Goal: Task Accomplishment & Management: Manage account settings

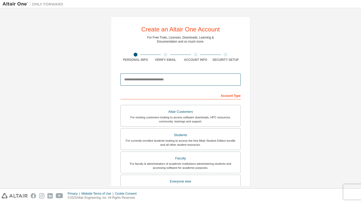
click at [127, 82] on input "email" at bounding box center [180, 80] width 120 height 12
type input "**********"
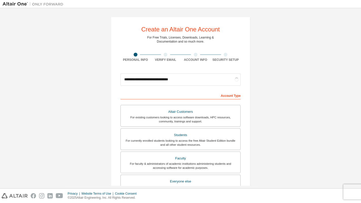
click at [153, 90] on form "**********" at bounding box center [180, 170] width 120 height 199
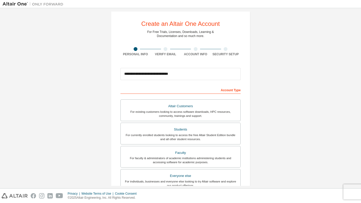
scroll to position [6, 0]
click at [178, 75] on input "**********" at bounding box center [180, 74] width 120 height 12
click at [178, 88] on div "Account Type" at bounding box center [180, 89] width 120 height 8
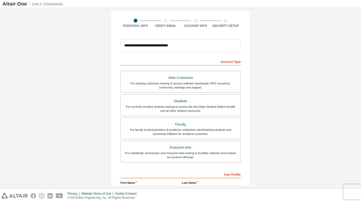
scroll to position [34, 0]
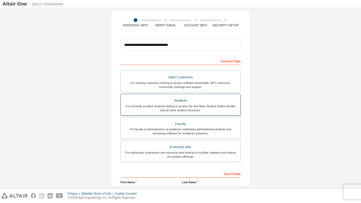
click at [175, 102] on div "Students" at bounding box center [181, 100] width 114 height 7
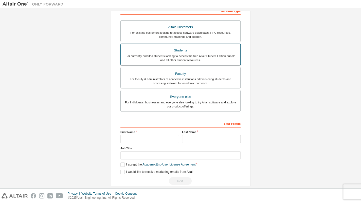
scroll to position [92, 0]
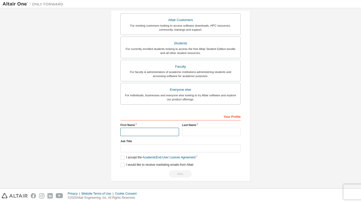
click at [159, 129] on input "text" at bounding box center [149, 132] width 59 height 8
type input "*"
type input "*******"
click at [195, 131] on input "text" at bounding box center [211, 132] width 59 height 8
type input "***"
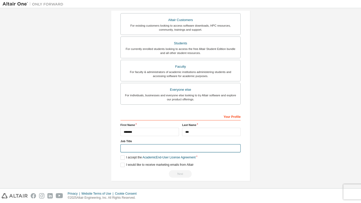
click at [163, 147] on input "text" at bounding box center [180, 148] width 120 height 8
click at [121, 155] on label "I accept the Academic End-User License Agreement" at bounding box center [157, 157] width 75 height 4
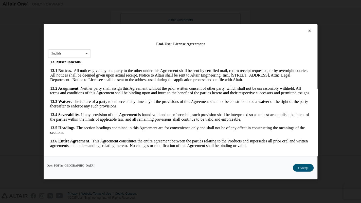
scroll to position [2, 0]
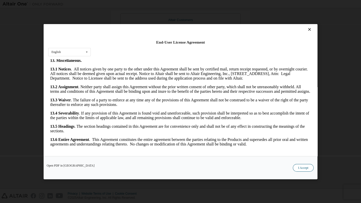
click at [298, 168] on button "I Accept" at bounding box center [303, 168] width 21 height 8
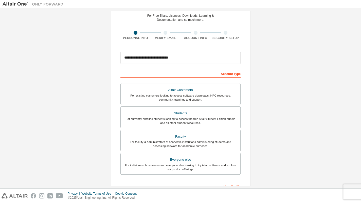
scroll to position [22, 0]
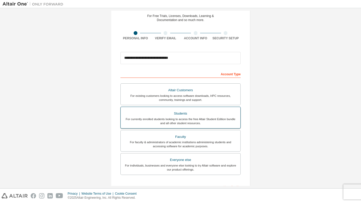
click at [198, 119] on div "For currently enrolled students looking to access the free Altair Student Editi…" at bounding box center [181, 121] width 114 height 8
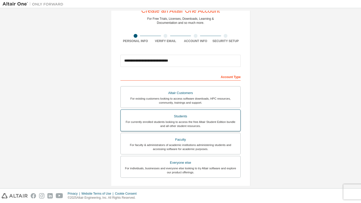
scroll to position [92, 0]
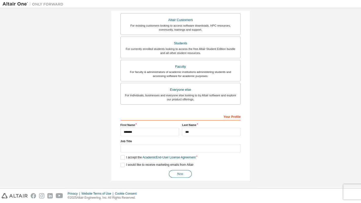
click at [174, 176] on button "Next" at bounding box center [180, 174] width 23 height 8
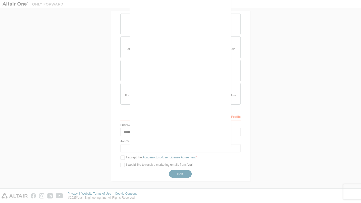
click at [180, 172] on div at bounding box center [180, 101] width 361 height 203
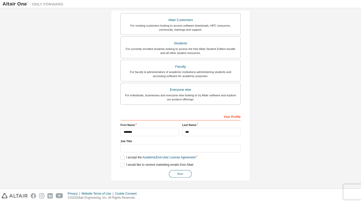
click at [175, 173] on button "Next" at bounding box center [180, 174] width 23 height 8
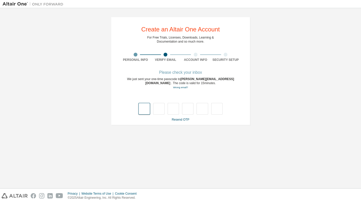
type input "*"
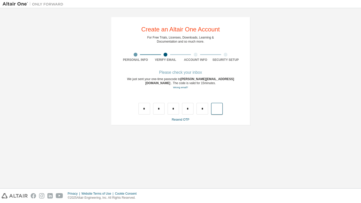
type input "*"
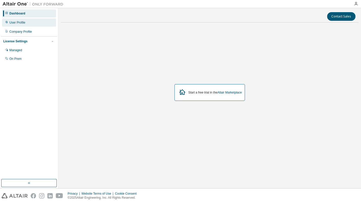
click at [29, 24] on div "User Profile" at bounding box center [29, 23] width 54 height 8
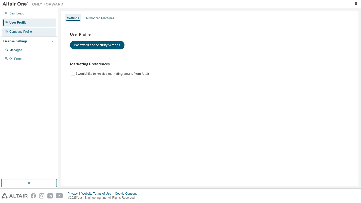
click at [27, 32] on div "Company Profile" at bounding box center [20, 32] width 23 height 4
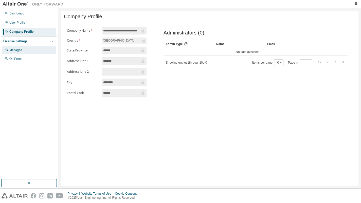
click at [29, 48] on div "Managed" at bounding box center [29, 50] width 54 height 8
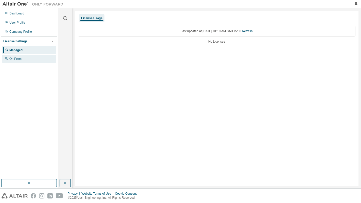
click at [27, 56] on div "On Prem" at bounding box center [29, 59] width 54 height 8
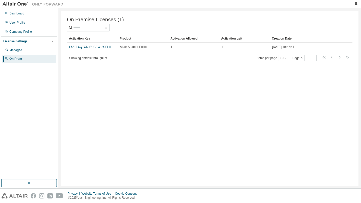
click at [118, 115] on div "On Premise Licenses (1) Clear Load Save Save As Field Operator Value Select fil…" at bounding box center [210, 98] width 298 height 175
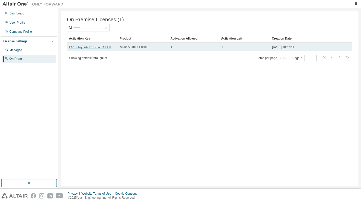
click at [92, 47] on link "L5ZIT-6QTCN-BUAEW-8CFLH" at bounding box center [90, 47] width 42 height 4
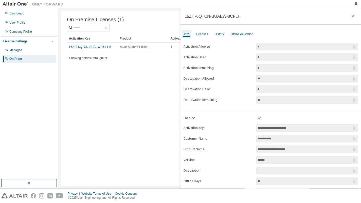
click at [352, 14] on icon "button" at bounding box center [353, 16] width 4 height 4
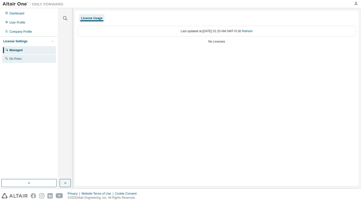
click at [33, 57] on div "On Prem" at bounding box center [29, 59] width 54 height 8
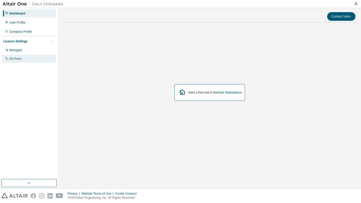
click at [17, 58] on div "On Prem" at bounding box center [15, 59] width 12 height 4
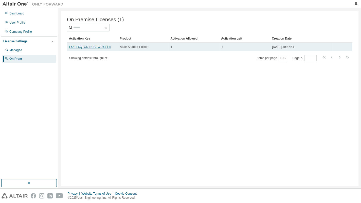
drag, startPoint x: 94, startPoint y: 47, endPoint x: 90, endPoint y: 47, distance: 4.3
click at [90, 47] on link "L5ZIT-6QTCN-BUAEW-8CFLH" at bounding box center [90, 47] width 42 height 4
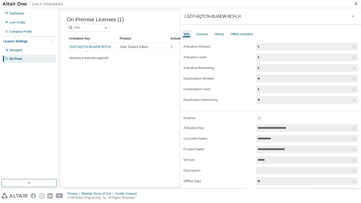
click at [258, 126] on input "**********" at bounding box center [305, 128] width 94 height 5
drag, startPoint x: 259, startPoint y: 126, endPoint x: 297, endPoint y: 127, distance: 38.0
click at [297, 127] on input "**********" at bounding box center [305, 128] width 94 height 5
click at [306, 124] on span "**********" at bounding box center [307, 128] width 102 height 8
click at [351, 15] on icon "button" at bounding box center [353, 16] width 4 height 4
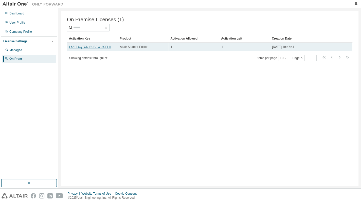
click at [103, 47] on link "L5ZIT-6QTCN-BUAEW-8CFLH" at bounding box center [90, 47] width 42 height 4
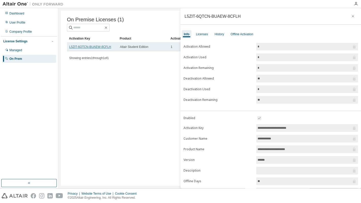
click at [103, 47] on link "L5ZIT-6QTCN-BUAEW-8CFLH" at bounding box center [90, 47] width 42 height 4
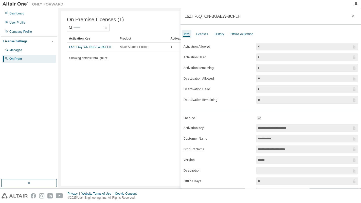
drag, startPoint x: 103, startPoint y: 47, endPoint x: 88, endPoint y: 70, distance: 26.5
click at [88, 70] on div "On Premise Licenses (1) Clear Load Save Save As Field Operator Value Select fil…" at bounding box center [210, 98] width 298 height 175
click at [104, 71] on div "On Premise Licenses (1) Clear Load Save Save As Field Operator Value Select fil…" at bounding box center [210, 98] width 298 height 175
click at [129, 68] on div "On Premise Licenses (1) Clear Load Save Save As Field Operator Value Select fil…" at bounding box center [210, 98] width 298 height 175
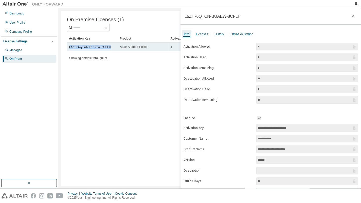
drag, startPoint x: 69, startPoint y: 47, endPoint x: 110, endPoint y: 46, distance: 40.9
click at [110, 46] on td "L5ZIT-6QTCN-BUAEW-8CFLH" at bounding box center [92, 47] width 51 height 9
copy link "L5ZIT-6QTCN-BUAEW-8CFLH"
